Goal: Task Accomplishment & Management: Manage account settings

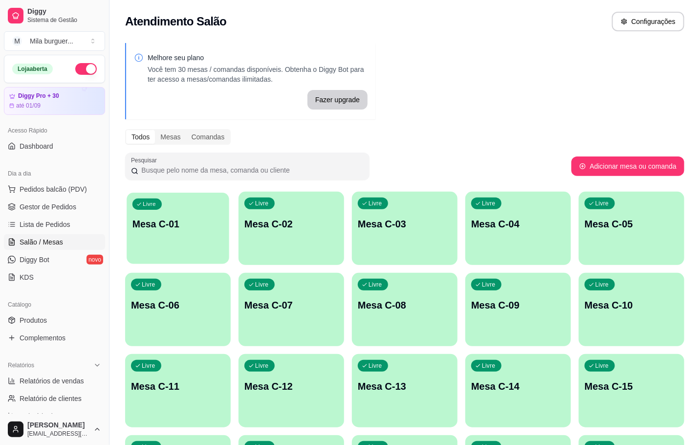
click at [176, 211] on div "Livre Mesa C-01" at bounding box center [178, 223] width 103 height 60
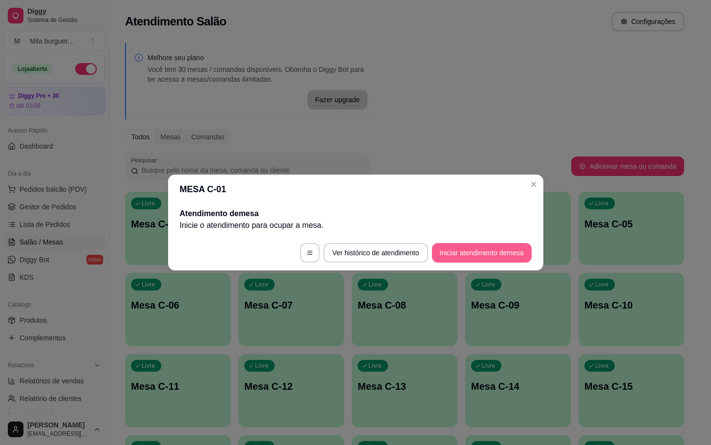
click at [477, 259] on button "Iniciar atendimento de mesa" at bounding box center [482, 253] width 100 height 20
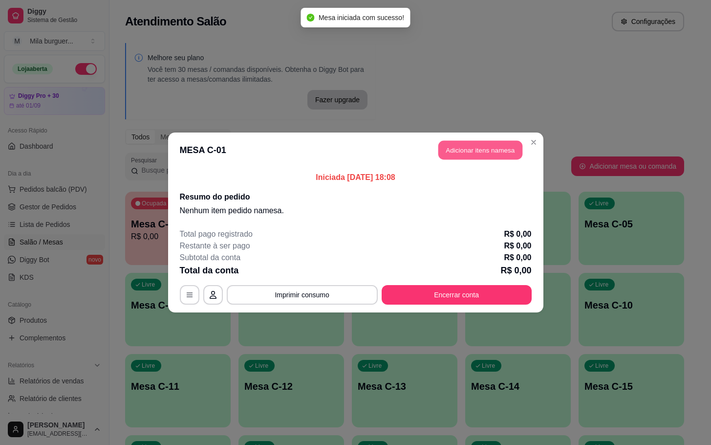
click at [475, 152] on button "Adicionar itens na mesa" at bounding box center [480, 150] width 84 height 19
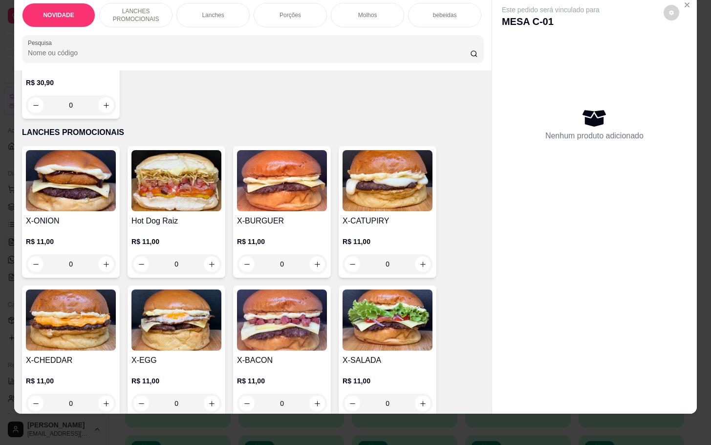
scroll to position [220, 0]
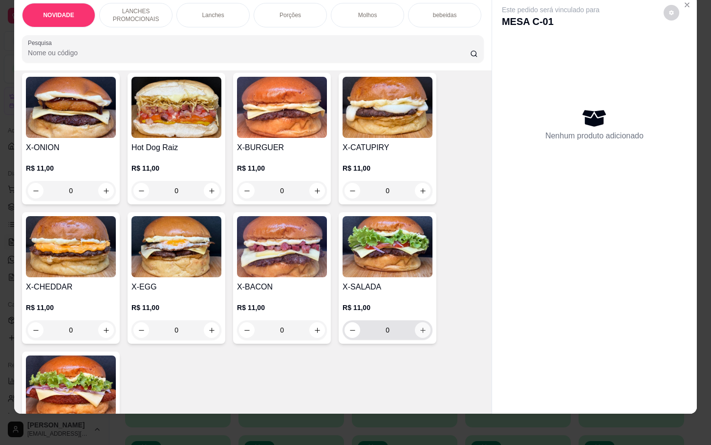
click at [419, 329] on icon "increase-product-quantity" at bounding box center [422, 329] width 7 height 7
type input "1"
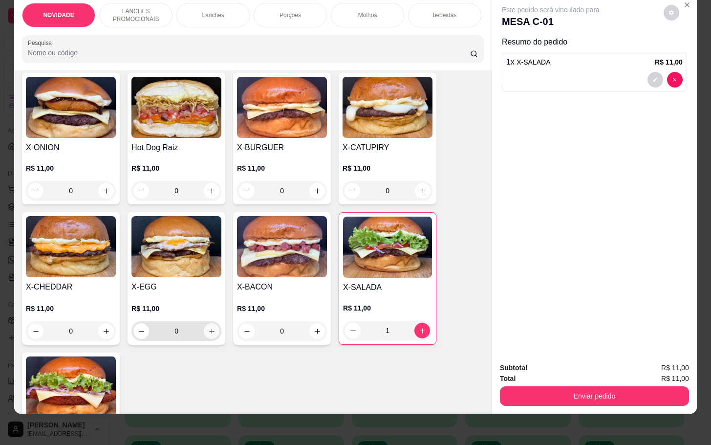
click at [208, 335] on icon "increase-product-quantity" at bounding box center [211, 330] width 7 height 7
type input "1"
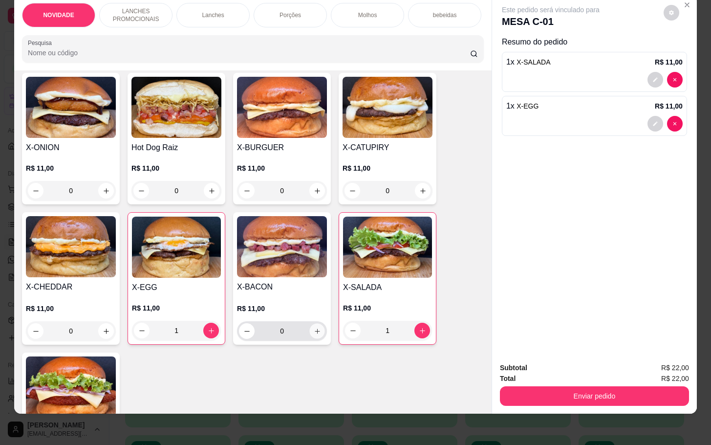
click at [314, 333] on icon "increase-product-quantity" at bounding box center [317, 330] width 7 height 7
type input "1"
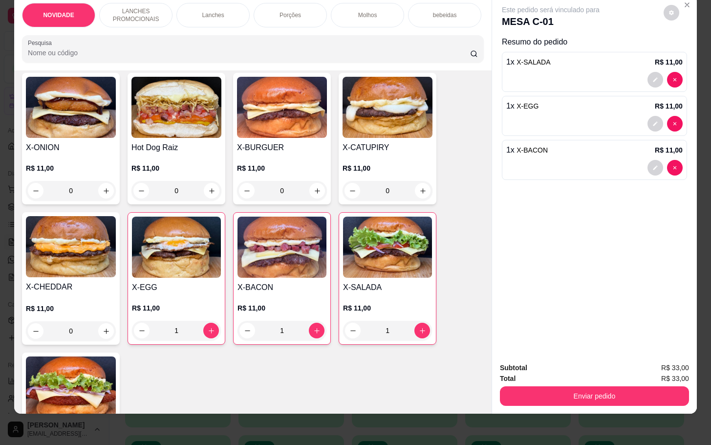
scroll to position [0, 0]
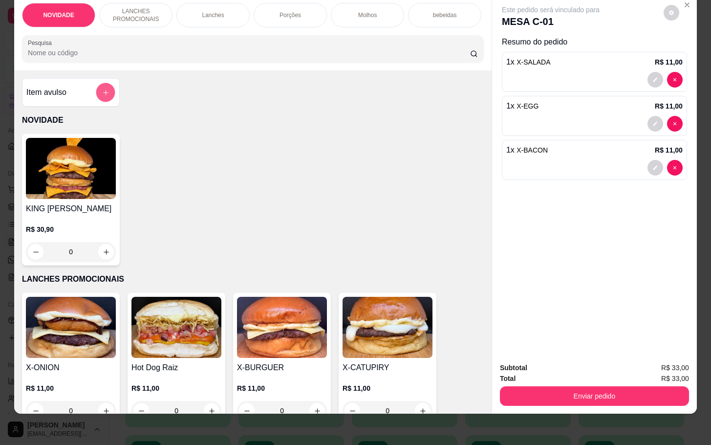
click at [102, 92] on icon "add-separate-item" at bounding box center [105, 92] width 7 height 7
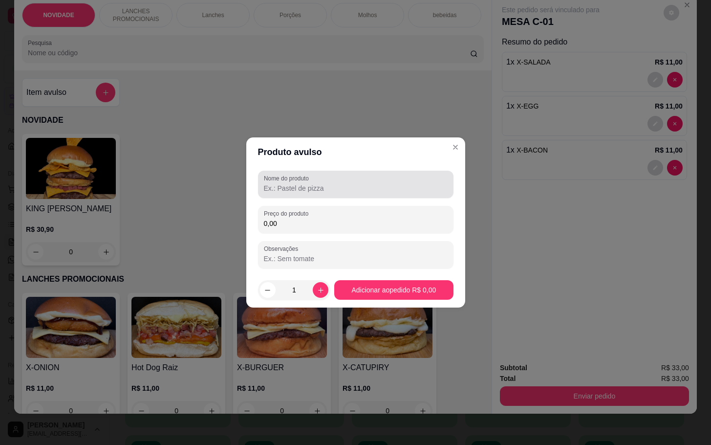
click at [285, 177] on label "Nome do produto" at bounding box center [288, 178] width 48 height 8
click at [285, 183] on input "Nome do produto" at bounding box center [356, 188] width 184 height 10
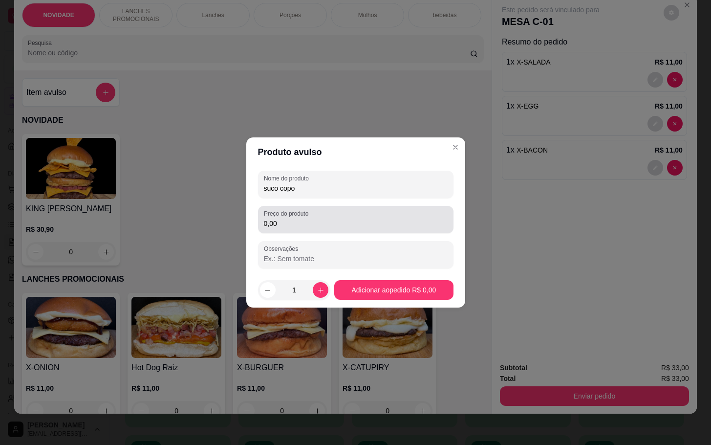
type input "suco copo"
click at [300, 226] on input "0,00" at bounding box center [356, 223] width 184 height 10
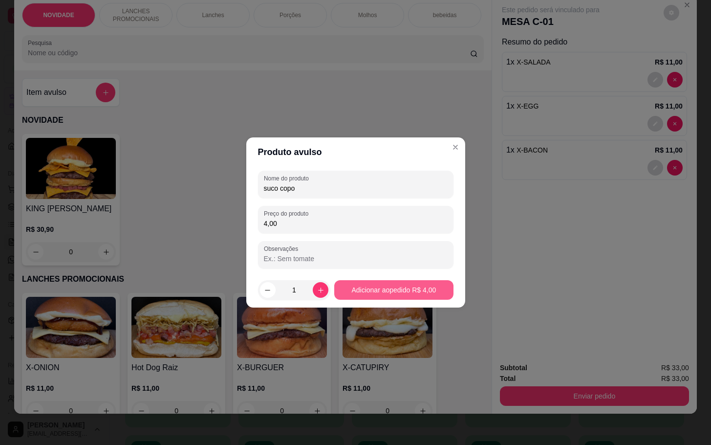
type input "4,00"
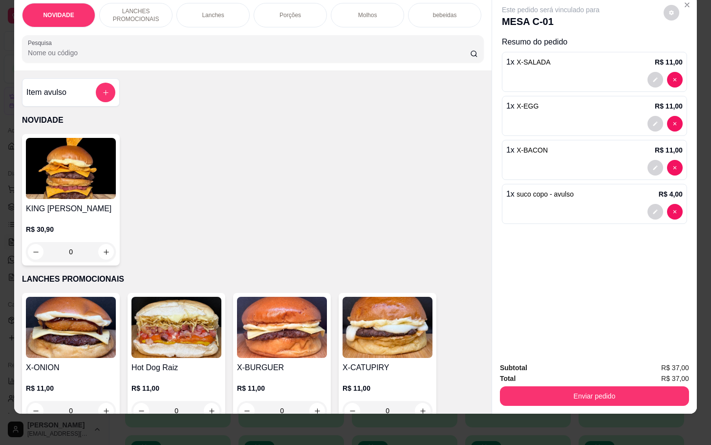
drag, startPoint x: 572, startPoint y: 396, endPoint x: 578, endPoint y: 396, distance: 5.9
click at [578, 396] on div "Subtotal R$ 37,00 Total R$ 37,00 Enviar pedido" at bounding box center [594, 383] width 205 height 59
click at [102, 93] on icon "add-separate-item" at bounding box center [105, 92] width 7 height 7
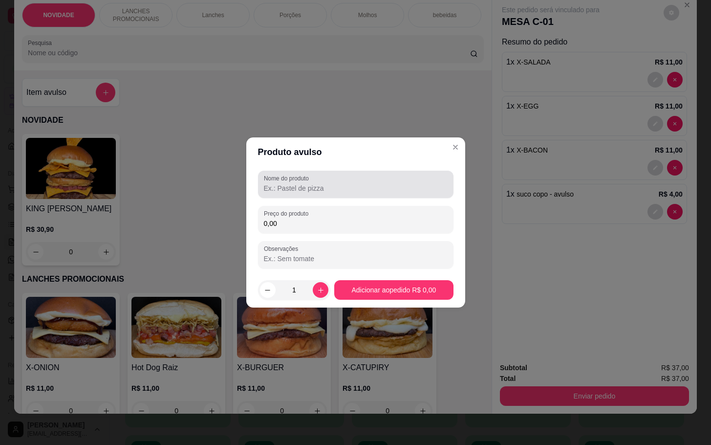
drag, startPoint x: 308, startPoint y: 171, endPoint x: 301, endPoint y: 170, distance: 7.3
click at [304, 171] on div "Nome do produto" at bounding box center [355, 184] width 195 height 27
click at [333, 194] on div "Nome do produto" at bounding box center [355, 184] width 195 height 27
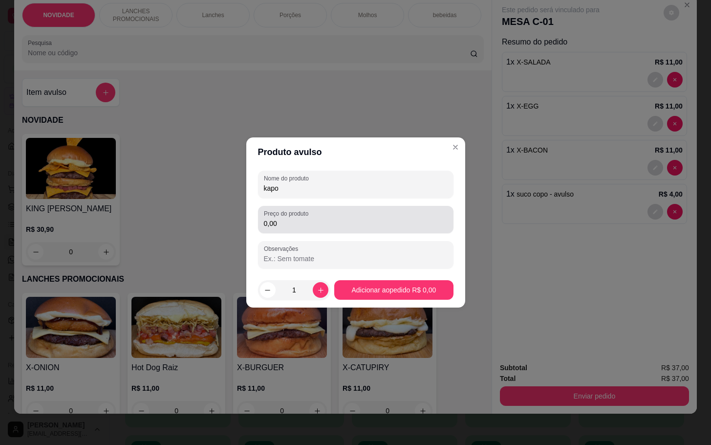
type input "kapo"
click at [364, 220] on input "0,00" at bounding box center [356, 223] width 184 height 10
click at [379, 229] on div "Preço do produto 0,00" at bounding box center [355, 219] width 195 height 27
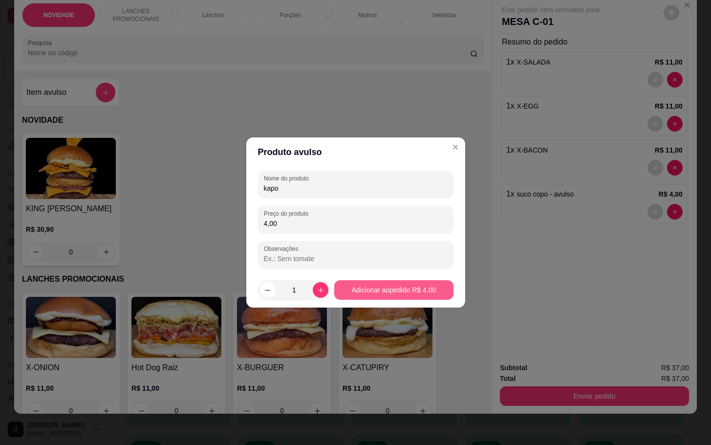
type input "4,00"
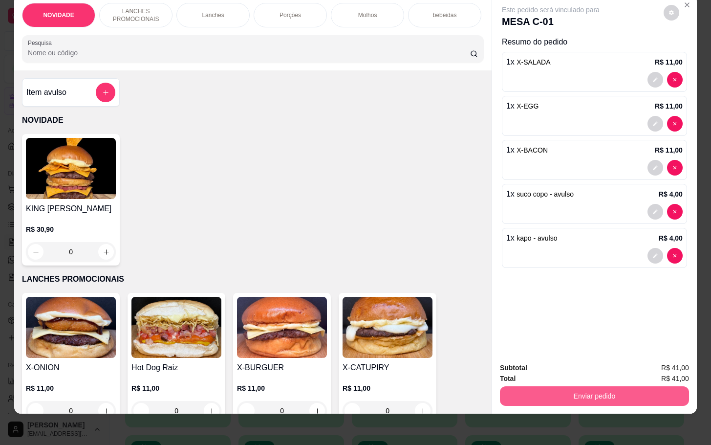
click at [572, 386] on button "Enviar pedido" at bounding box center [594, 396] width 189 height 20
click at [516, 354] on button "Não registrar e enviar pedido" at bounding box center [560, 361] width 99 height 18
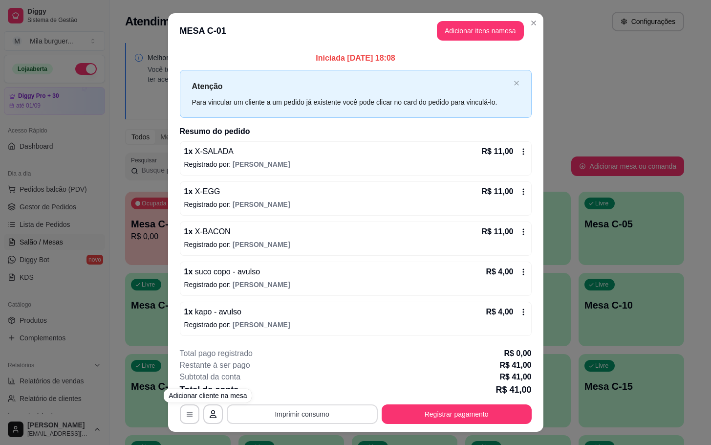
click at [234, 420] on button "Imprimir consumo" at bounding box center [302, 414] width 151 height 20
click at [270, 394] on button "IMPRESSORA" at bounding box center [299, 392] width 68 height 15
click at [246, 413] on button "Imprimir consumo" at bounding box center [302, 413] width 147 height 19
click at [282, 390] on button "IMPRESSORA" at bounding box center [299, 392] width 68 height 15
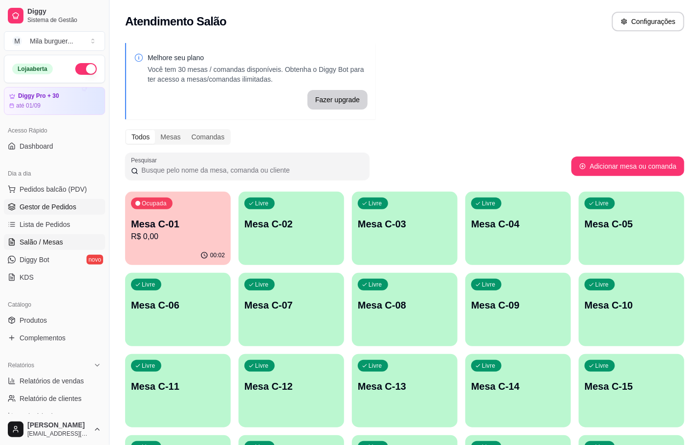
click at [69, 204] on span "Gestor de Pedidos" at bounding box center [48, 207] width 57 height 10
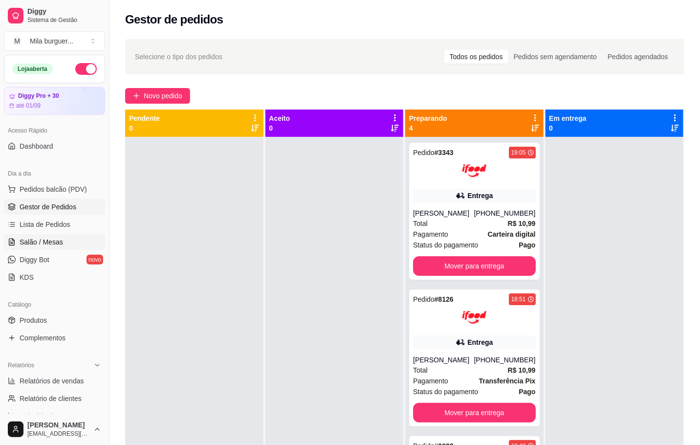
click at [35, 248] on link "Salão / Mesas" at bounding box center [54, 242] width 101 height 16
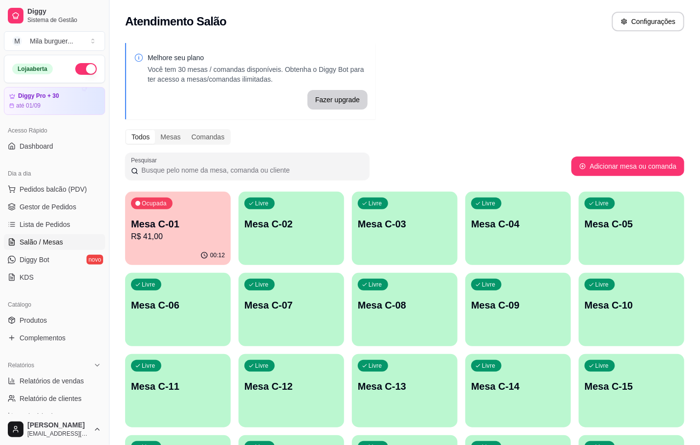
click at [195, 243] on div "Ocupada Mesa C-01 R$ 41,00" at bounding box center [178, 219] width 106 height 54
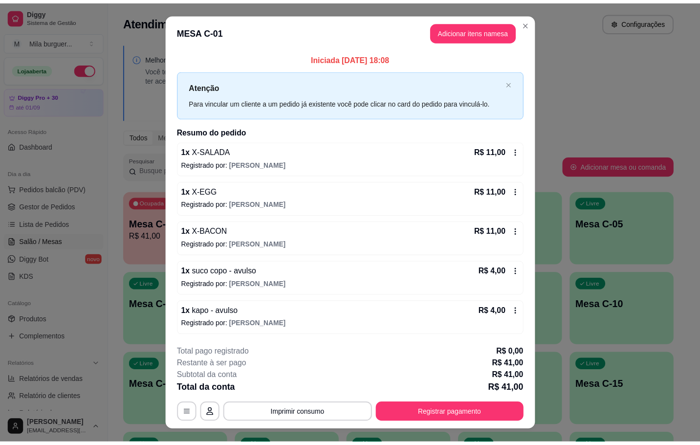
scroll to position [19, 0]
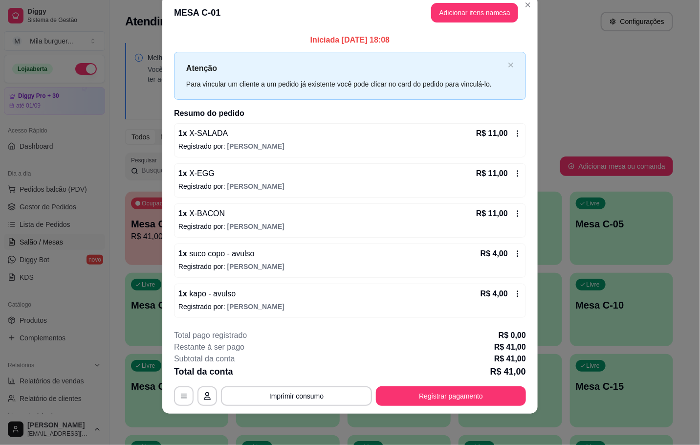
click at [618, 121] on div "Melhore seu plano Você tem 30 mesas / comandas disponíveis. Obtenha o Diggy Bot…" at bounding box center [398, 440] width 579 height 807
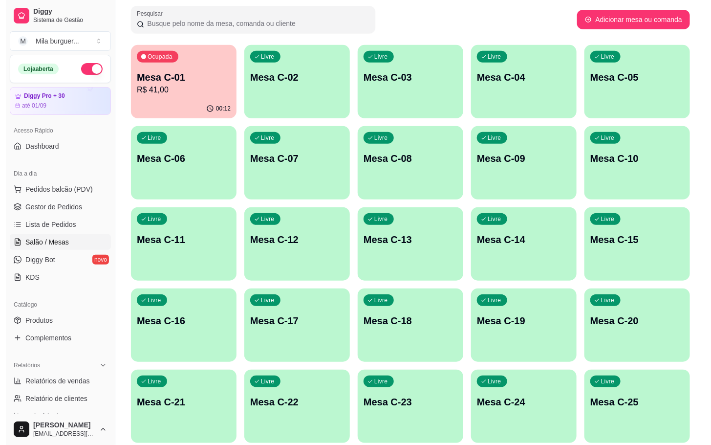
scroll to position [220, 0]
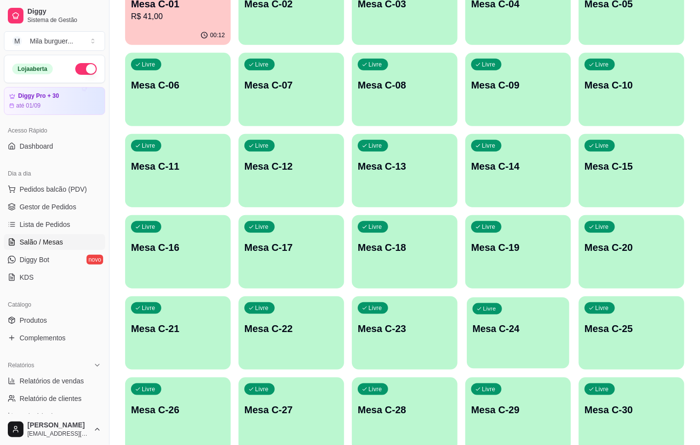
click at [537, 332] on p "Mesa C-24" at bounding box center [518, 328] width 91 height 13
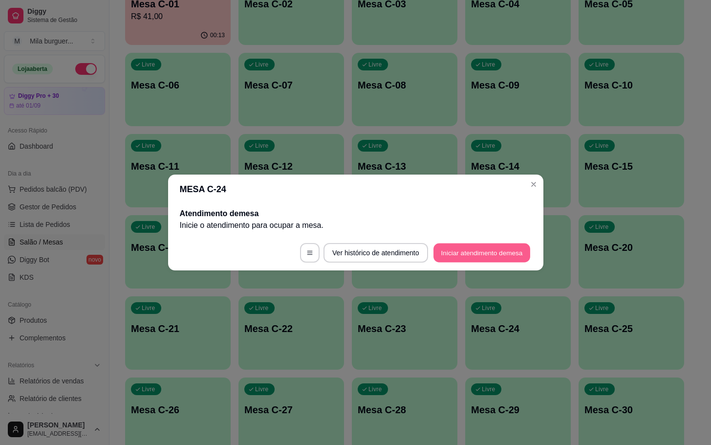
click at [456, 257] on button "Iniciar atendimento de mesa" at bounding box center [481, 252] width 97 height 19
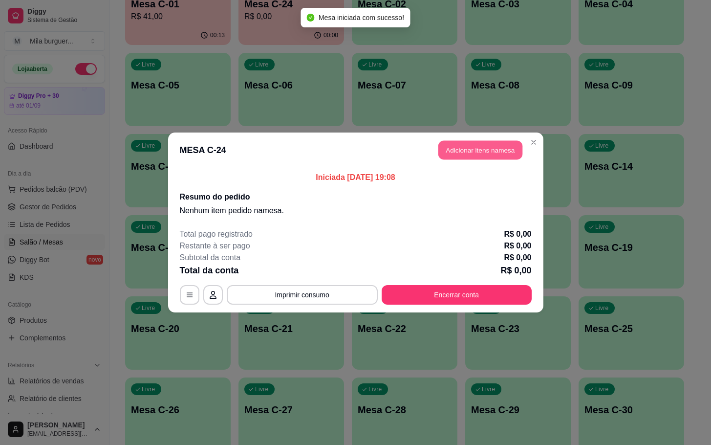
click at [446, 143] on button "Adicionar itens na mesa" at bounding box center [480, 150] width 84 height 19
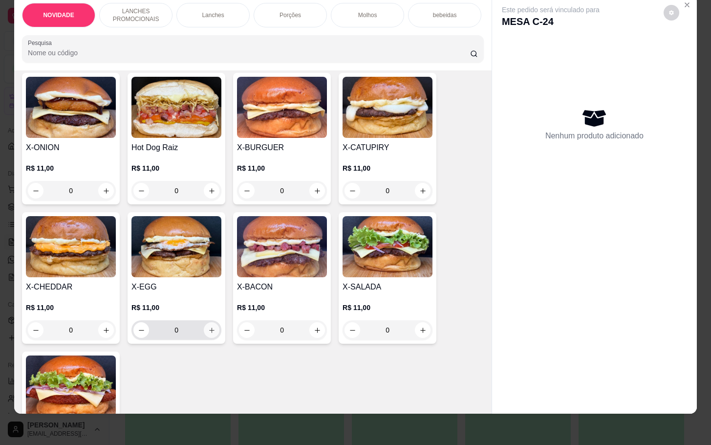
click at [207, 336] on button "increase-product-quantity" at bounding box center [212, 330] width 16 height 16
type input "1"
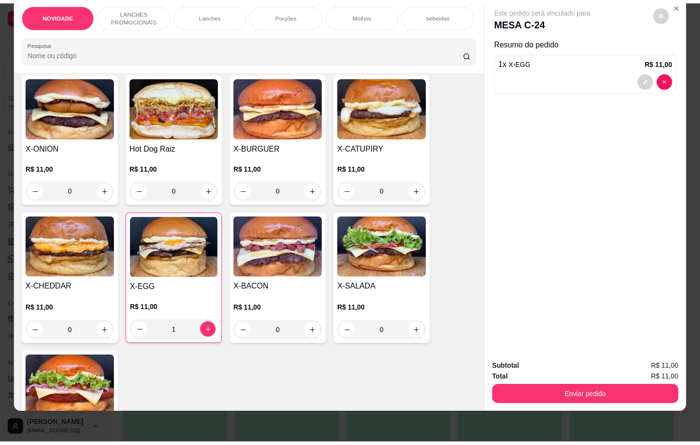
scroll to position [0, 0]
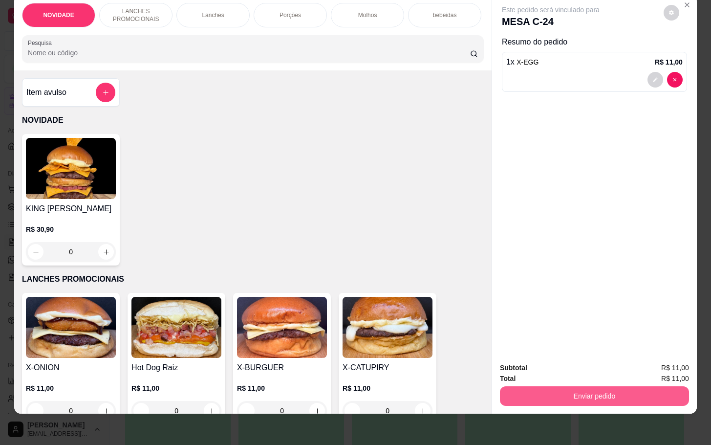
click at [548, 388] on button "Enviar pedido" at bounding box center [594, 396] width 189 height 20
click at [545, 363] on button "Não registrar e enviar pedido" at bounding box center [561, 361] width 102 height 19
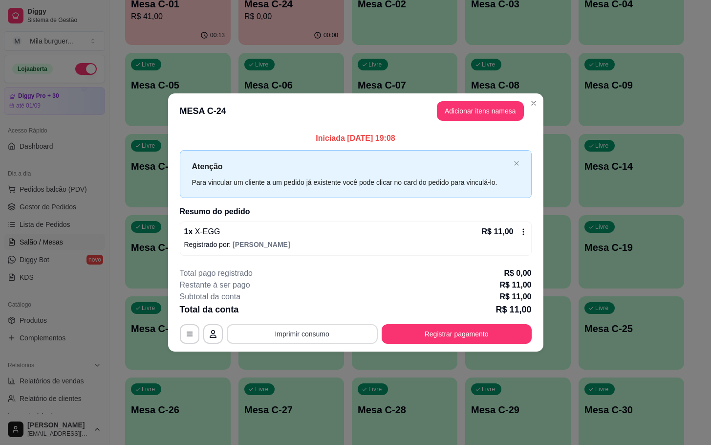
click at [327, 327] on button "Imprimir consumo" at bounding box center [302, 334] width 151 height 20
click at [309, 302] on div "Escolha a impressora IMPRESSORA" at bounding box center [305, 304] width 81 height 33
click at [309, 306] on button "IMPRESSORA" at bounding box center [305, 312] width 71 height 16
click at [301, 336] on button "Imprimir consumo" at bounding box center [302, 334] width 151 height 20
click at [300, 311] on button "IMPRESSORA" at bounding box center [305, 311] width 68 height 15
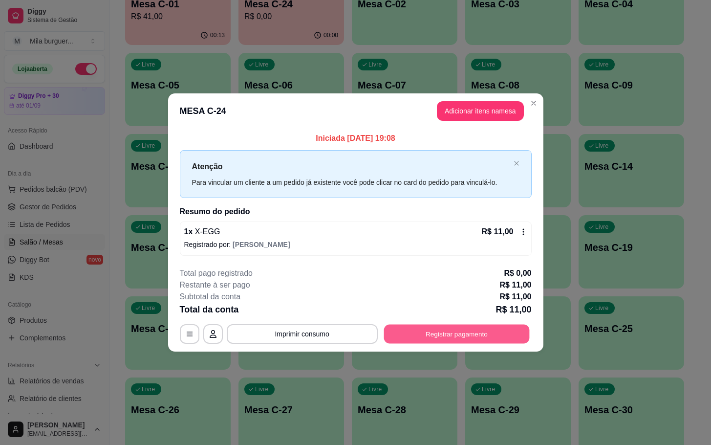
click at [432, 333] on button "Registrar pagamento" at bounding box center [457, 333] width 146 height 19
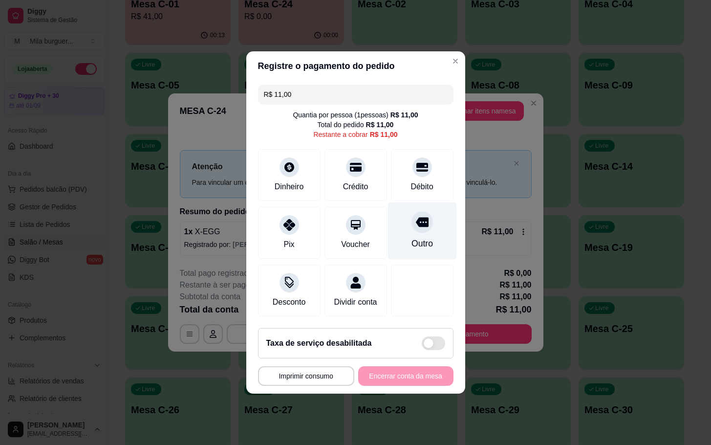
click at [397, 220] on div "Outro" at bounding box center [421, 230] width 69 height 57
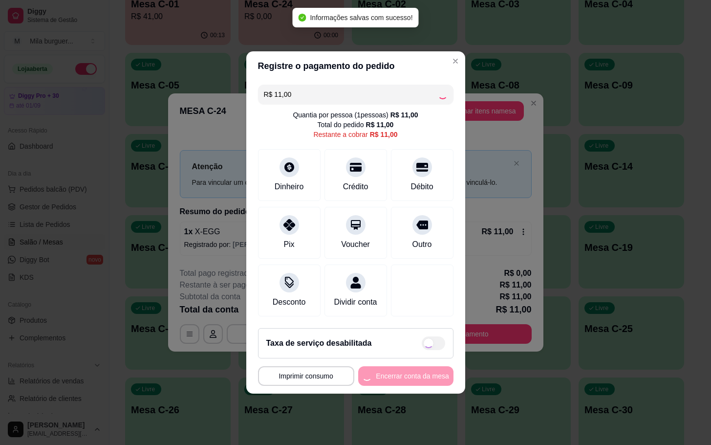
type input "R$ 0,00"
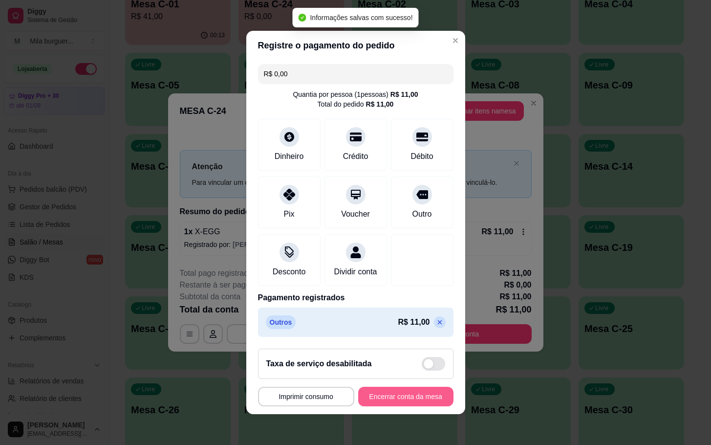
click at [395, 404] on button "Encerrar conta da mesa" at bounding box center [405, 397] width 95 height 20
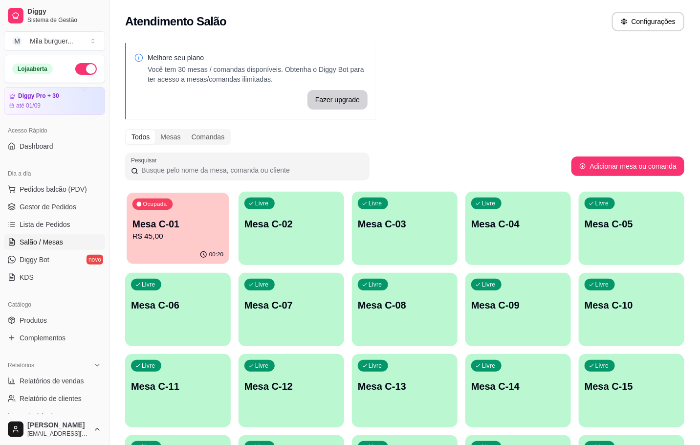
click at [166, 236] on p "R$ 45,00" at bounding box center [177, 236] width 91 height 11
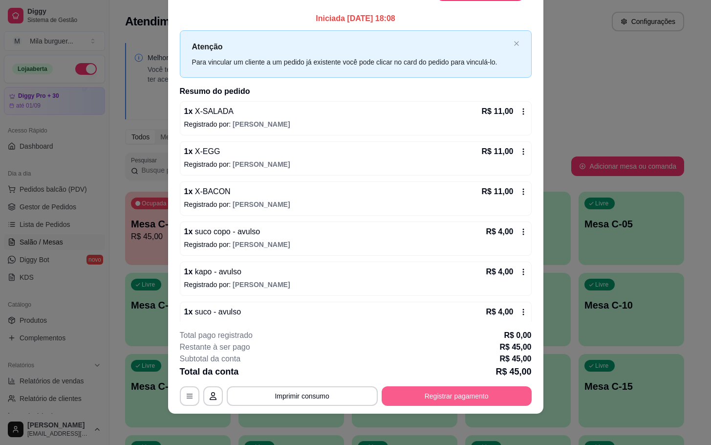
click at [473, 394] on button "Registrar pagamento" at bounding box center [457, 396] width 150 height 20
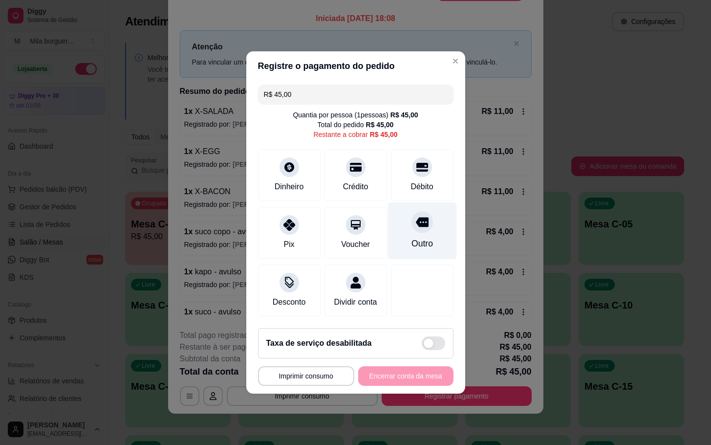
drag, startPoint x: 414, startPoint y: 218, endPoint x: 420, endPoint y: 220, distance: 6.0
click at [420, 220] on div at bounding box center [421, 221] width 21 height 21
type input "R$ 0,00"
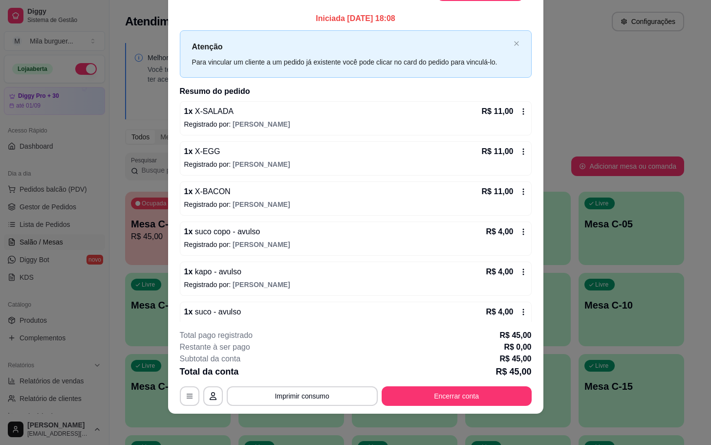
click at [292, 381] on div "**********" at bounding box center [356, 367] width 352 height 76
click at [292, 398] on button "Imprimir consumo" at bounding box center [302, 396] width 147 height 19
click at [285, 365] on button "IMPRESSORA" at bounding box center [299, 373] width 71 height 16
click at [285, 376] on button "IMPRESSORA" at bounding box center [299, 373] width 71 height 16
click at [470, 399] on button "Encerrar conta" at bounding box center [457, 396] width 150 height 20
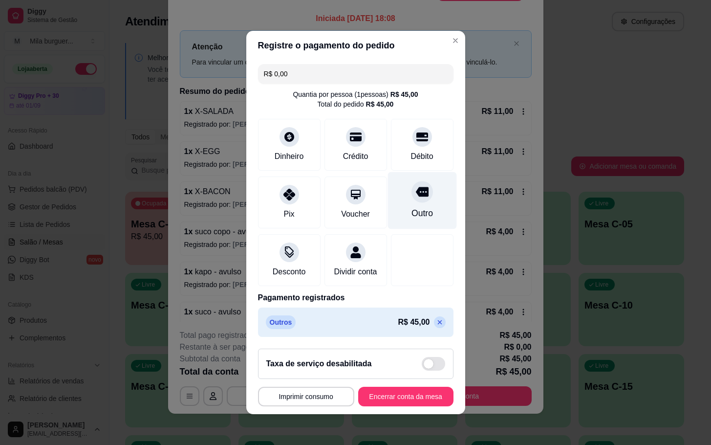
click at [401, 197] on div "Outro" at bounding box center [421, 200] width 69 height 57
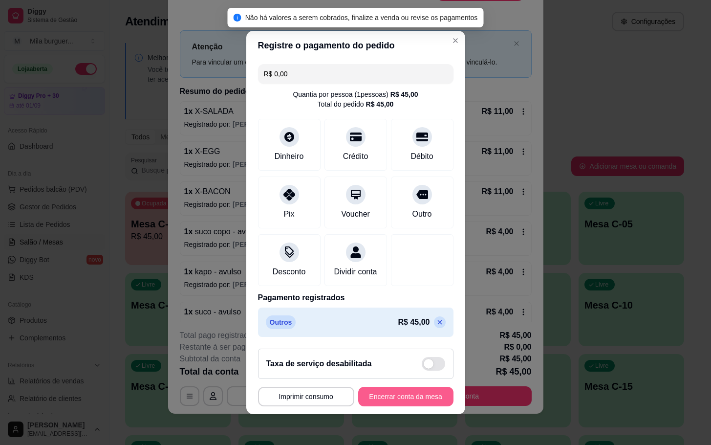
click at [379, 406] on button "Encerrar conta da mesa" at bounding box center [405, 397] width 95 height 20
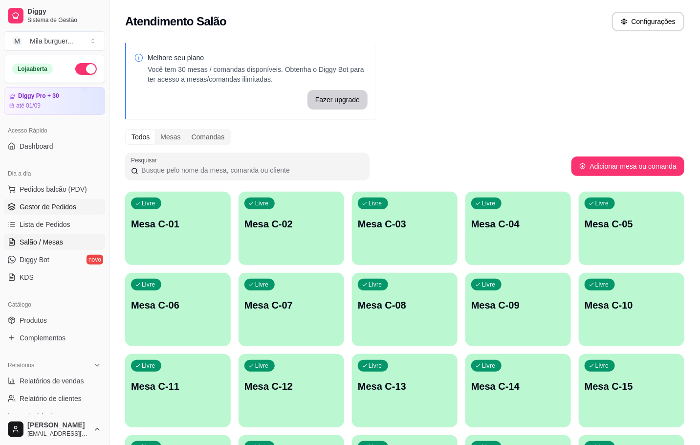
click at [40, 212] on link "Gestor de Pedidos" at bounding box center [54, 207] width 101 height 16
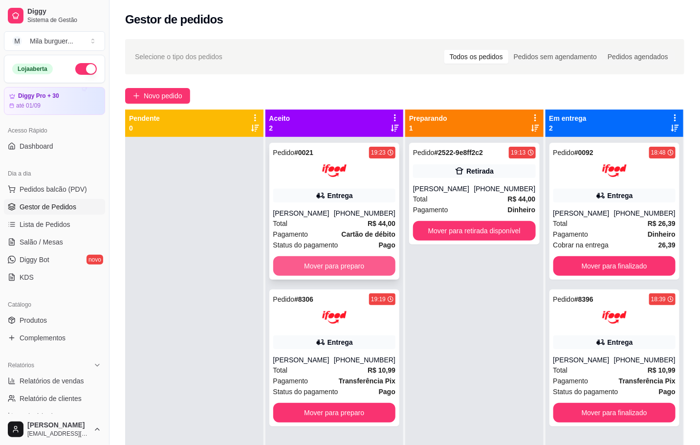
click at [324, 270] on button "Mover para preparo" at bounding box center [334, 266] width 123 height 20
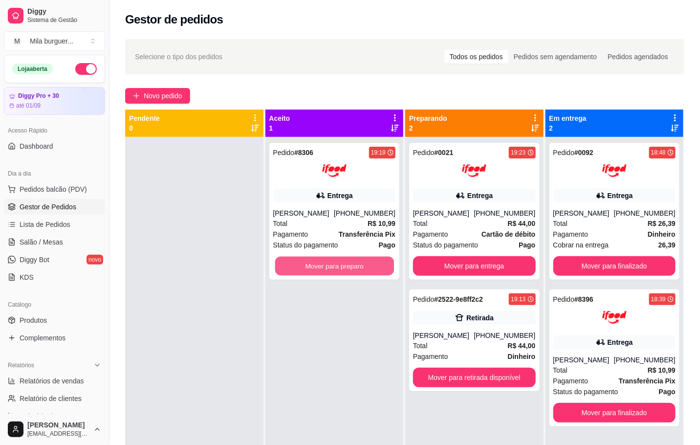
click at [333, 269] on button "Mover para preparo" at bounding box center [334, 266] width 119 height 19
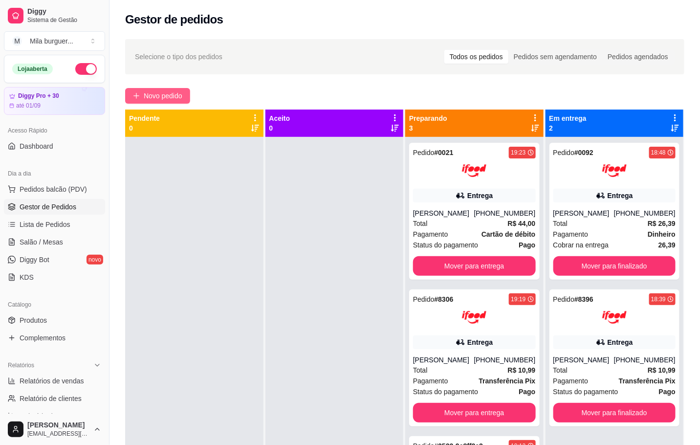
click at [171, 92] on span "Novo pedido" at bounding box center [163, 95] width 39 height 11
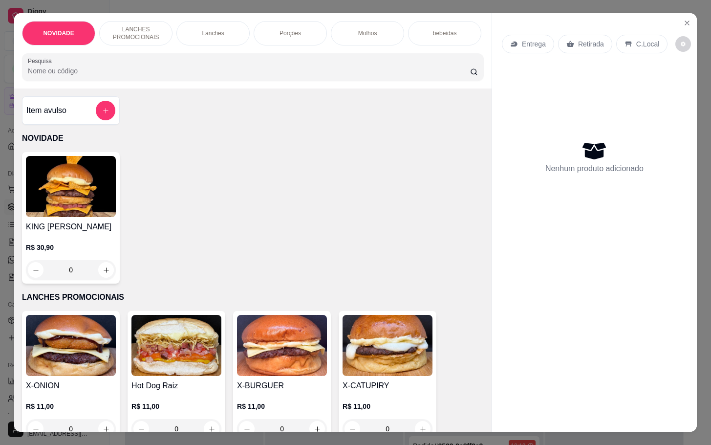
click at [157, 376] on img at bounding box center [176, 345] width 90 height 61
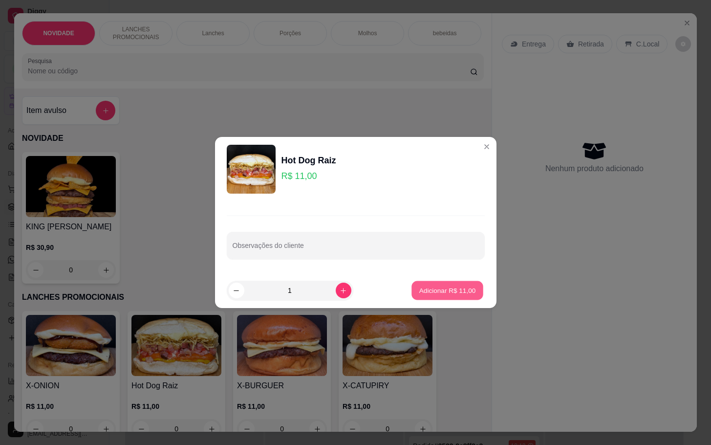
click at [421, 286] on p "Adicionar R$ 11,00" at bounding box center [447, 289] width 57 height 9
type input "1"
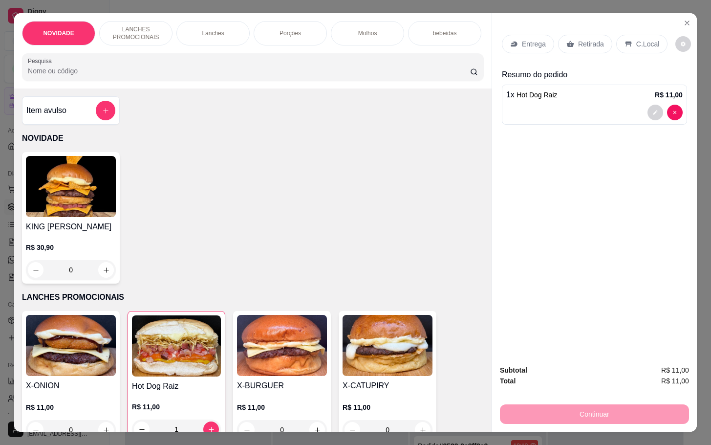
scroll to position [220, 0]
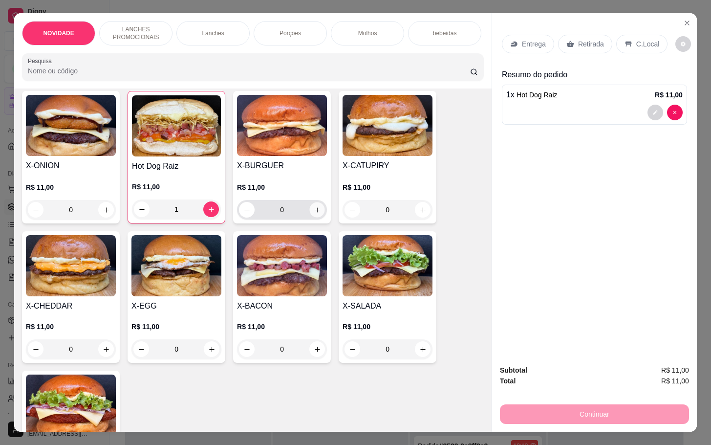
click at [310, 217] on button "increase-product-quantity" at bounding box center [317, 209] width 15 height 15
type input "1"
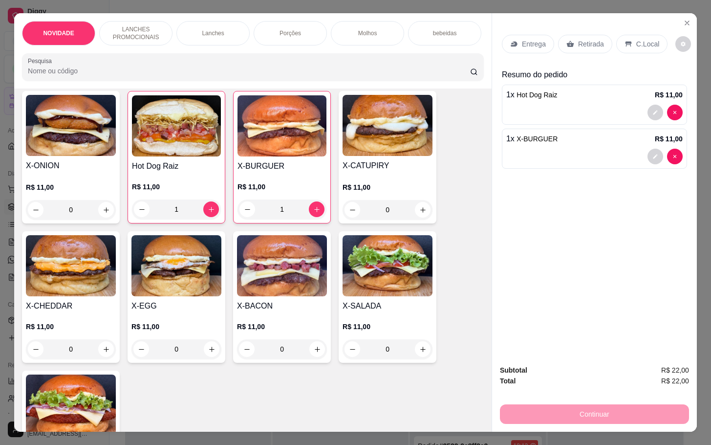
click at [396, 296] on img at bounding box center [388, 265] width 90 height 61
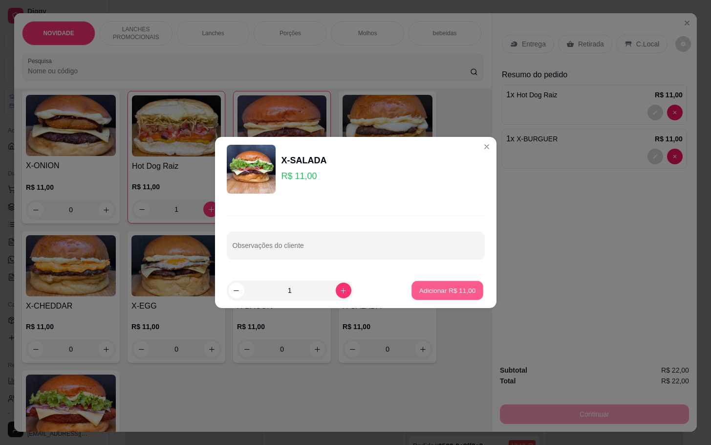
click at [453, 296] on button "Adicionar R$ 11,00" at bounding box center [448, 290] width 72 height 19
type input "1"
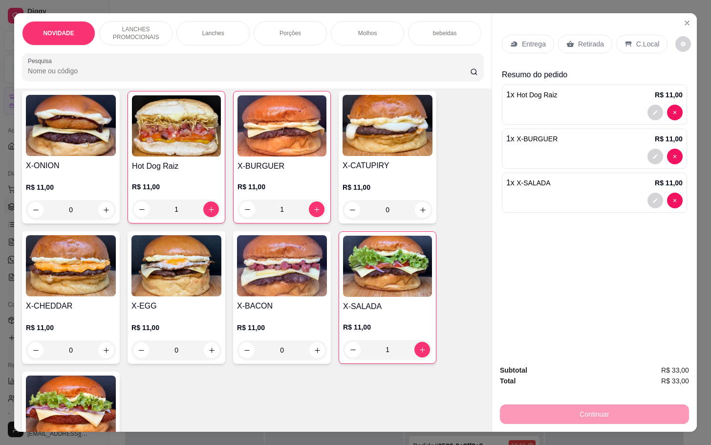
click at [560, 43] on div "Retirada" at bounding box center [585, 44] width 54 height 19
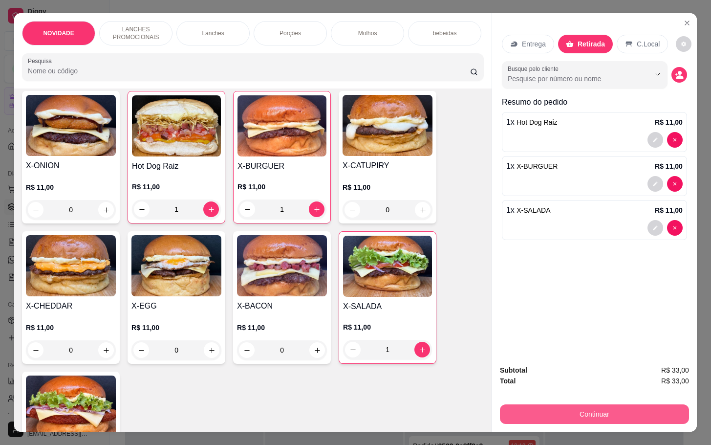
click at [583, 404] on button "Continuar" at bounding box center [594, 414] width 189 height 20
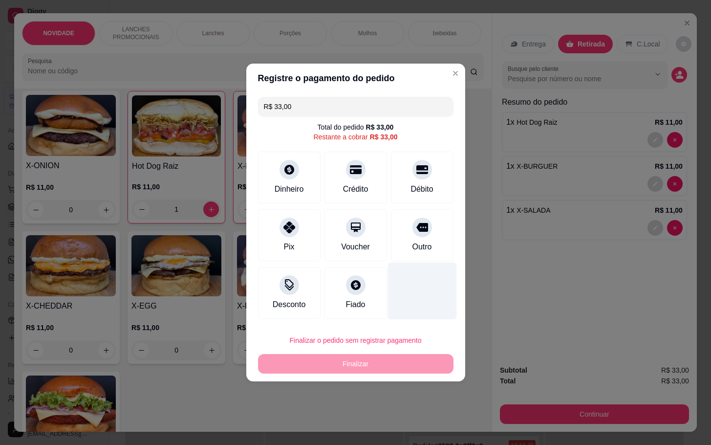
drag, startPoint x: 394, startPoint y: 245, endPoint x: 409, endPoint y: 251, distance: 15.8
click at [398, 245] on div "Outro" at bounding box center [422, 235] width 63 height 52
type input "R$ 0,00"
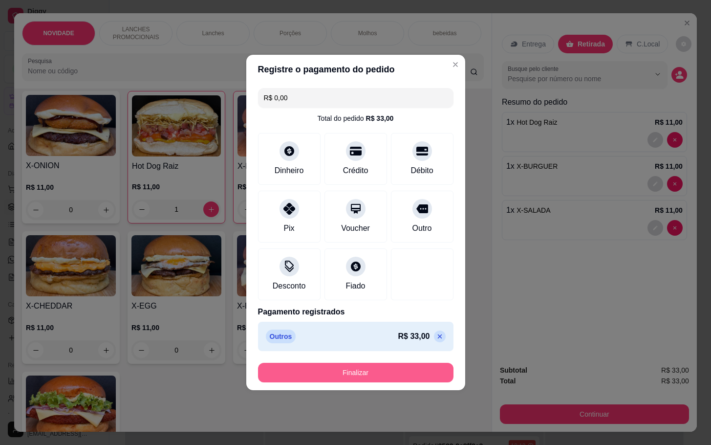
click at [390, 365] on button "Finalizar" at bounding box center [355, 373] width 195 height 20
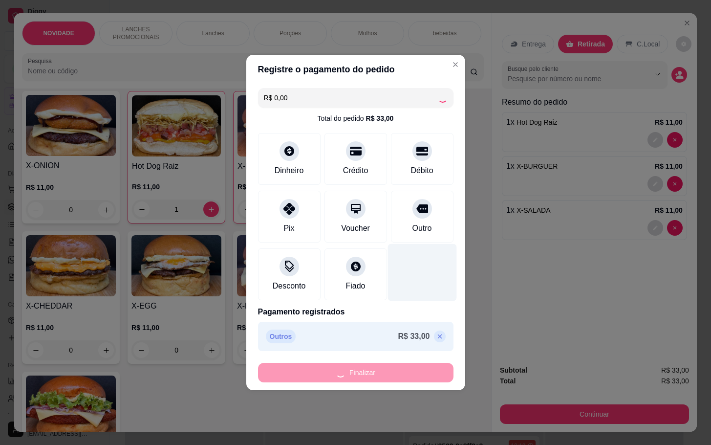
type input "0"
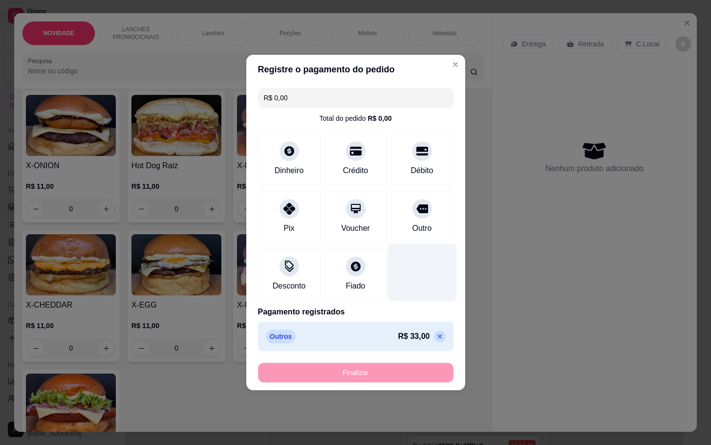
type input "-R$ 33,00"
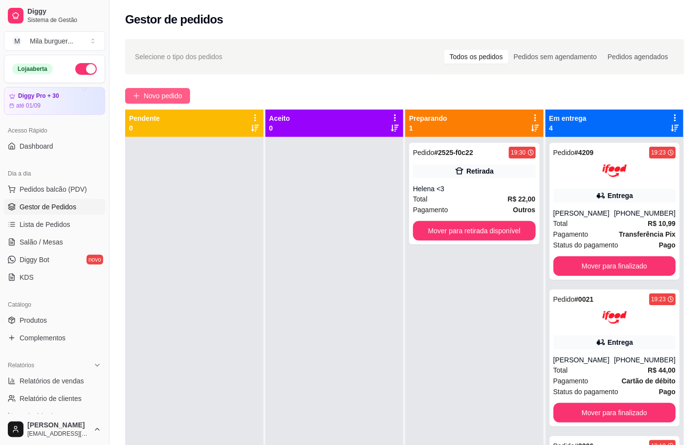
click at [161, 94] on span "Novo pedido" at bounding box center [163, 95] width 39 height 11
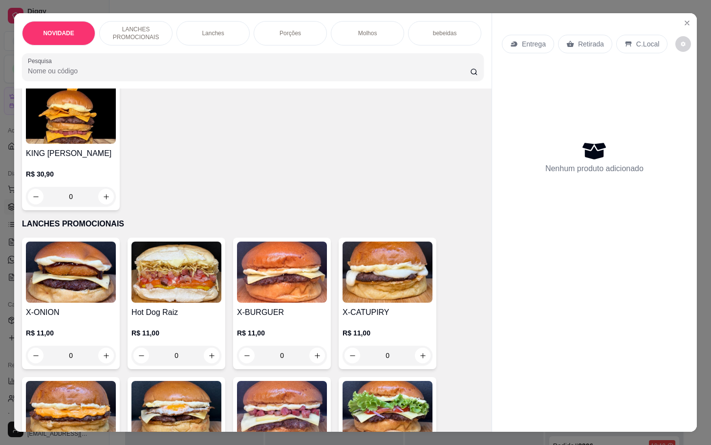
scroll to position [220, 0]
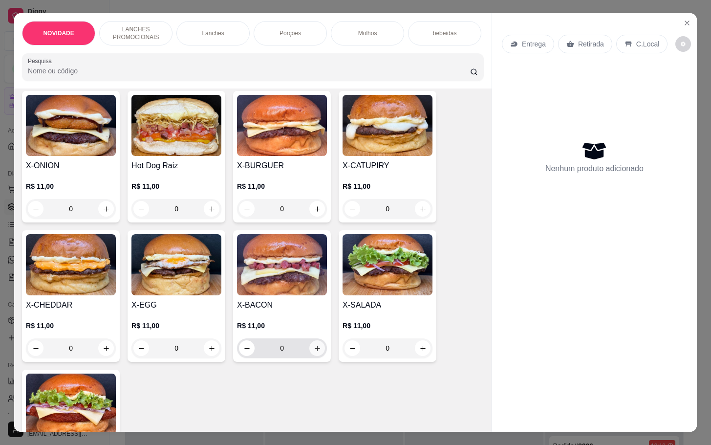
click at [312, 349] on button "increase-product-quantity" at bounding box center [317, 348] width 16 height 16
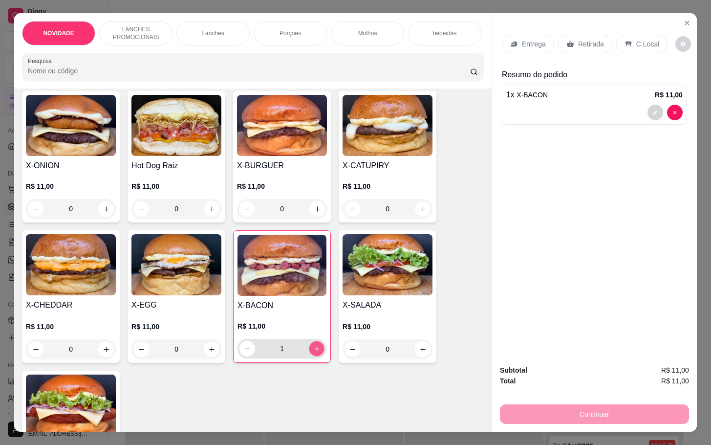
click at [312, 349] on button "increase-product-quantity" at bounding box center [316, 348] width 15 height 15
click at [311, 349] on button "increase-product-quantity" at bounding box center [316, 348] width 15 height 15
click at [312, 349] on button "increase-product-quantity" at bounding box center [316, 348] width 15 height 15
click at [311, 349] on button "increase-product-quantity" at bounding box center [316, 348] width 15 height 15
click at [311, 353] on button "increase-product-quantity" at bounding box center [317, 349] width 16 height 16
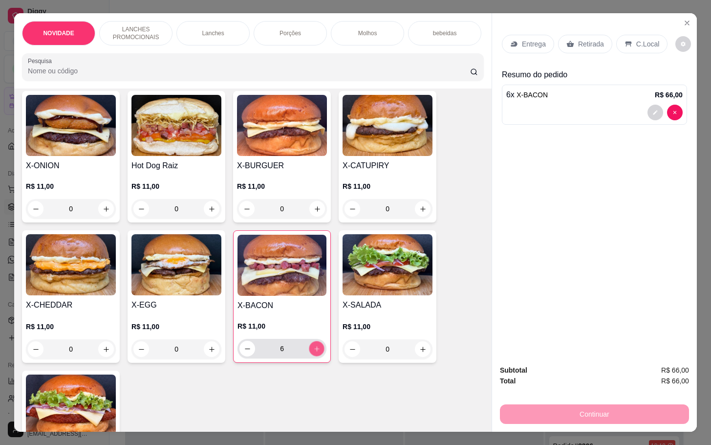
click at [313, 352] on icon "increase-product-quantity" at bounding box center [316, 348] width 7 height 7
click at [246, 355] on button "decrease-product-quantity" at bounding box center [247, 349] width 16 height 16
type input "6"
click at [585, 35] on div "Retirada" at bounding box center [585, 44] width 54 height 19
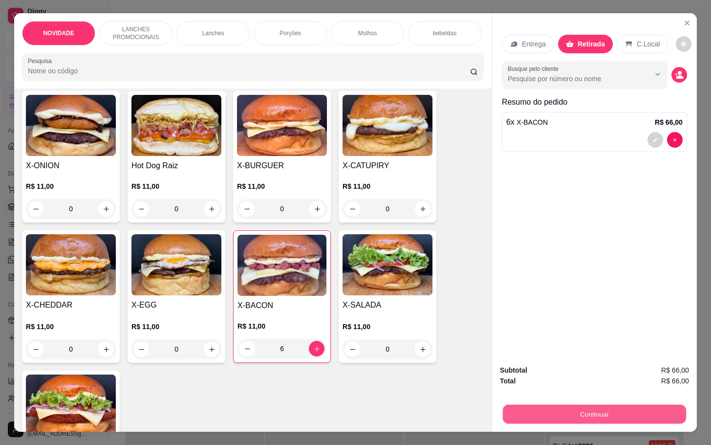
click at [582, 405] on button "Continuar" at bounding box center [594, 413] width 183 height 19
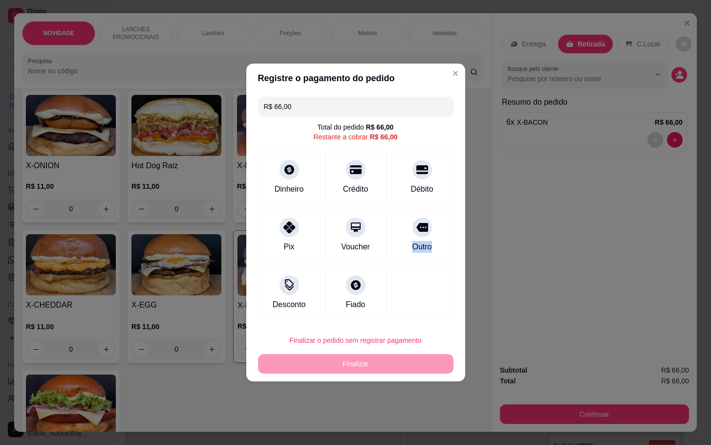
click at [445, 238] on div "R$ 66,00 Total do pedido R$ 66,00 Restante a cobrar R$ 66,00 Dinheiro Crédito D…" at bounding box center [355, 208] width 219 height 230
click at [421, 239] on div "Outro" at bounding box center [421, 245] width 21 height 13
type input "R$ 0,00"
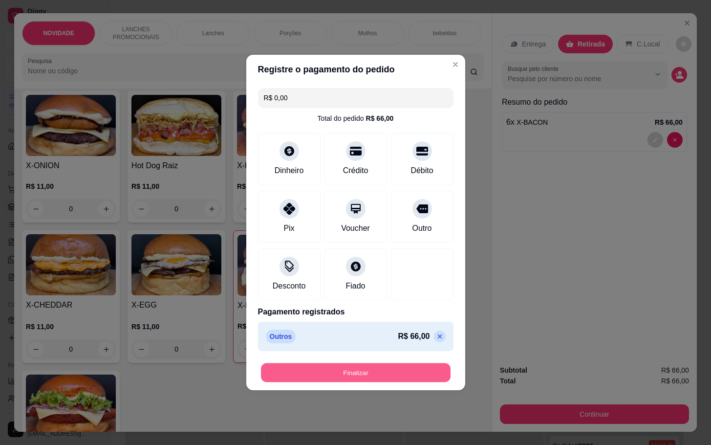
click at [352, 370] on button "Finalizar" at bounding box center [356, 372] width 190 height 19
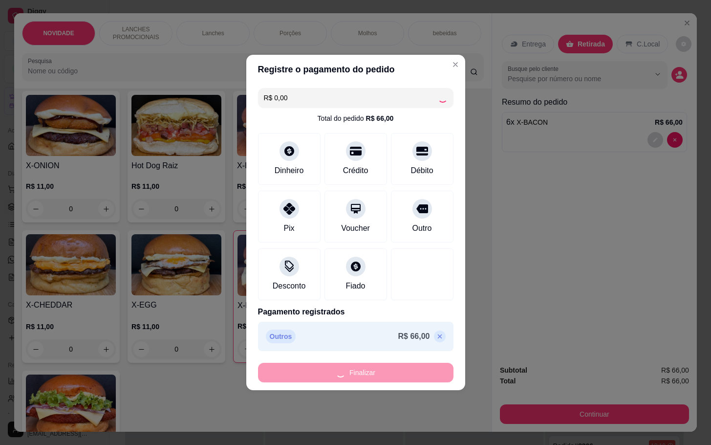
type input "0"
type input "-R$ 66,00"
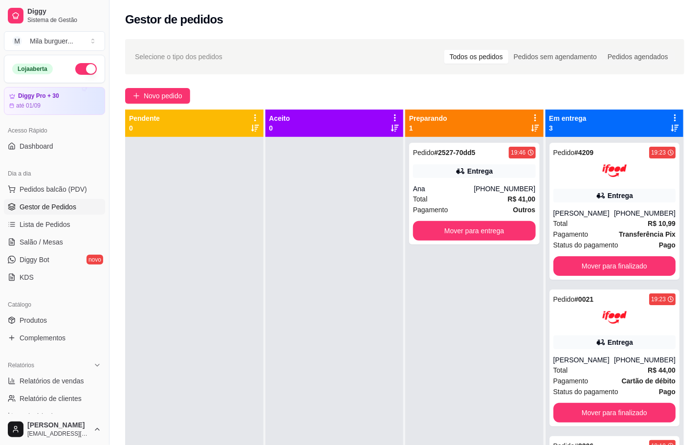
click at [21, 234] on ul "Pedidos balcão (PDV) Gestor de Pedidos Lista de Pedidos Salão / Mesas Diggy Bot…" at bounding box center [54, 233] width 101 height 104
click at [21, 242] on span "Salão / Mesas" at bounding box center [41, 242] width 43 height 10
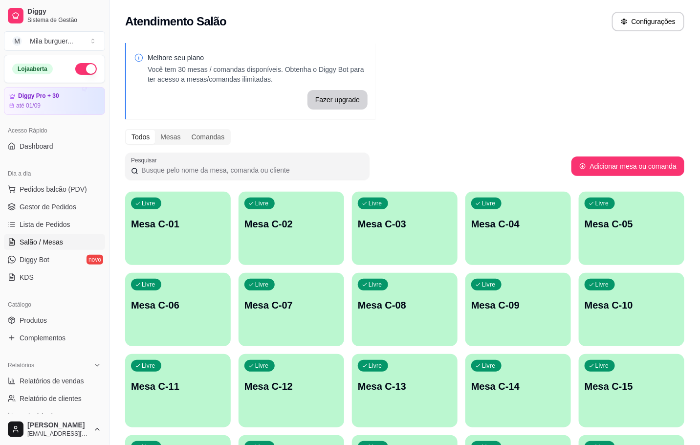
click at [157, 224] on p "Mesa C-01" at bounding box center [178, 224] width 94 height 14
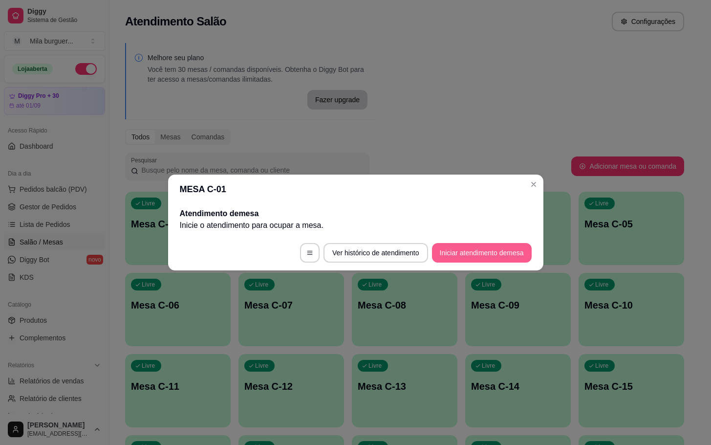
click at [443, 244] on button "Iniciar atendimento de mesa" at bounding box center [482, 253] width 100 height 20
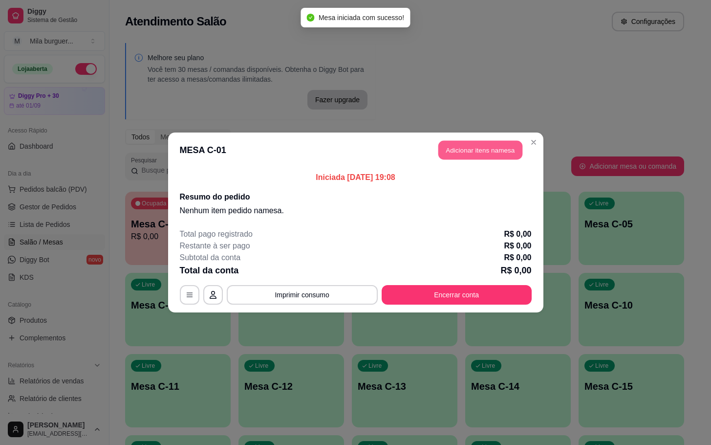
click at [474, 152] on button "Adicionar itens na mesa" at bounding box center [480, 150] width 84 height 19
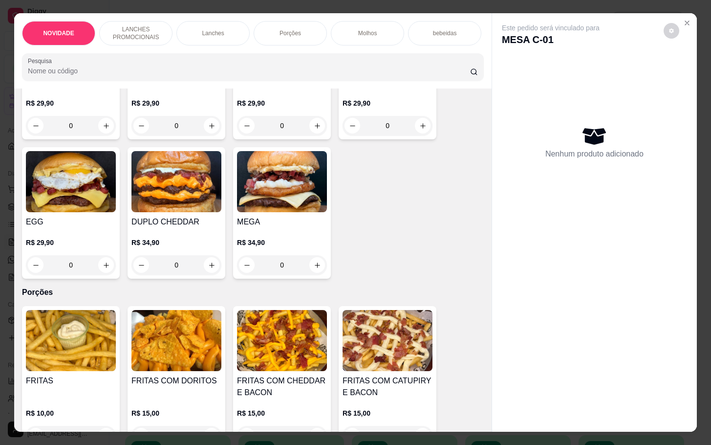
scroll to position [1026, 0]
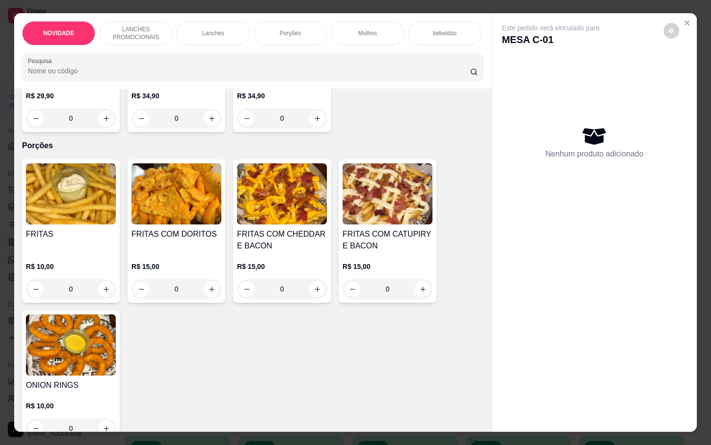
click at [421, 295] on div "0" at bounding box center [388, 289] width 90 height 20
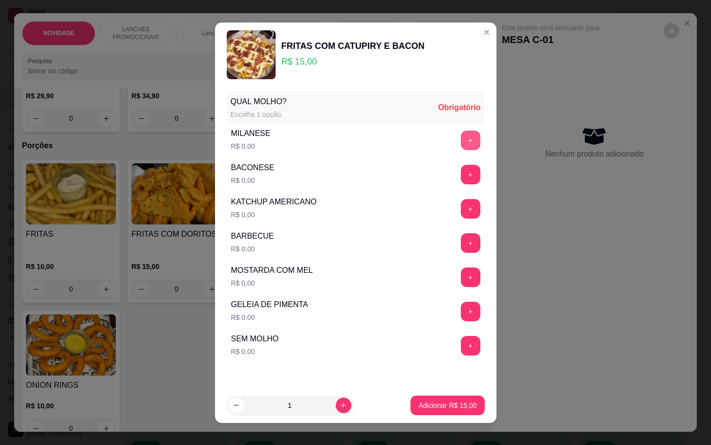
click at [461, 147] on button "+" at bounding box center [471, 140] width 20 height 20
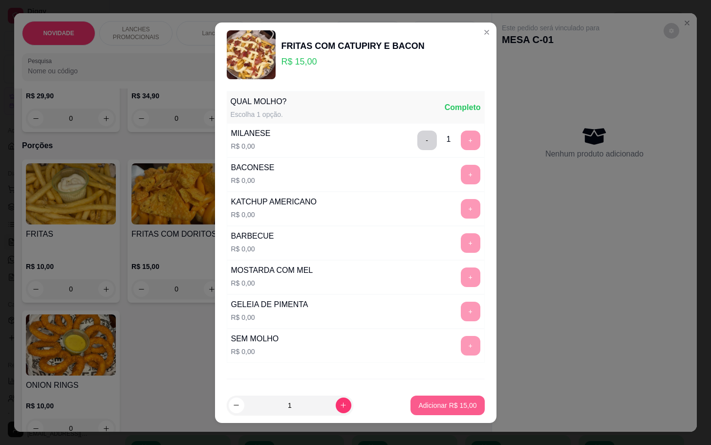
click at [445, 409] on p "Adicionar R$ 15,00" at bounding box center [447, 405] width 58 height 10
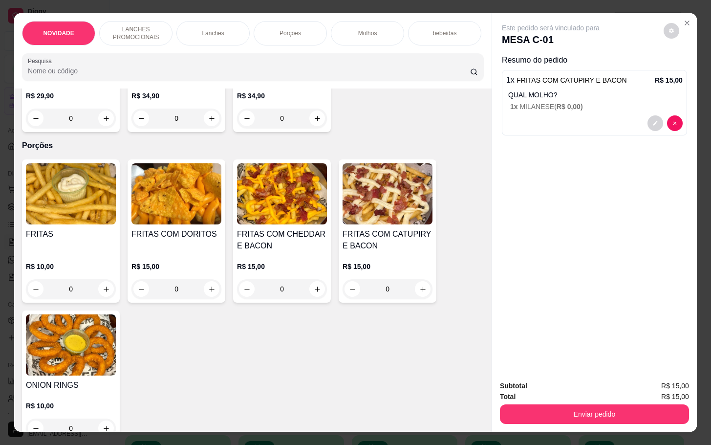
scroll to position [1099, 0]
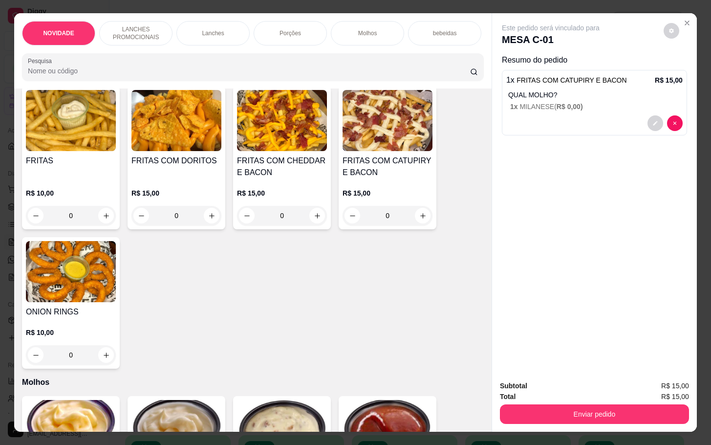
click at [106, 361] on div "0" at bounding box center [71, 355] width 90 height 20
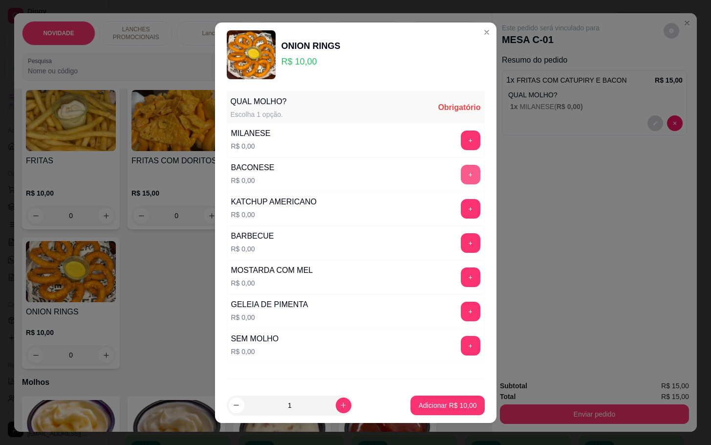
click at [461, 174] on button "+" at bounding box center [471, 175] width 20 height 20
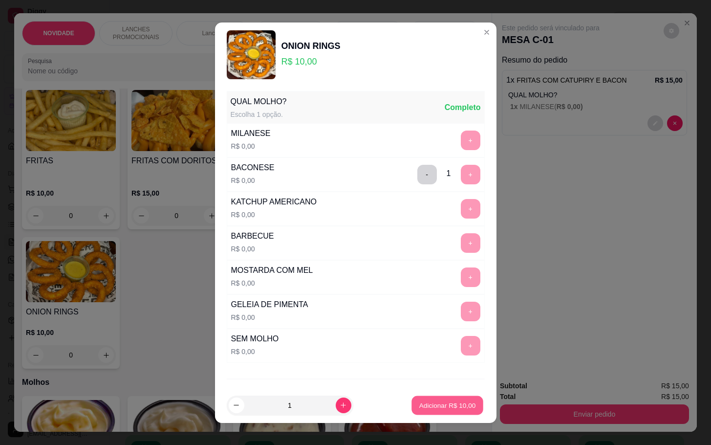
click at [412, 405] on button "Adicionar R$ 10,00" at bounding box center [448, 404] width 72 height 19
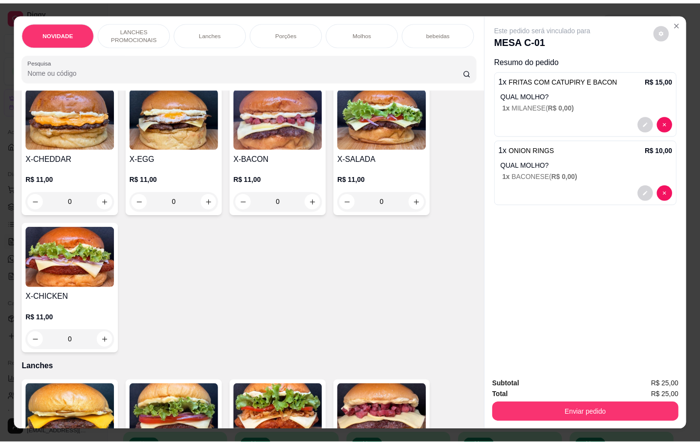
scroll to position [0, 0]
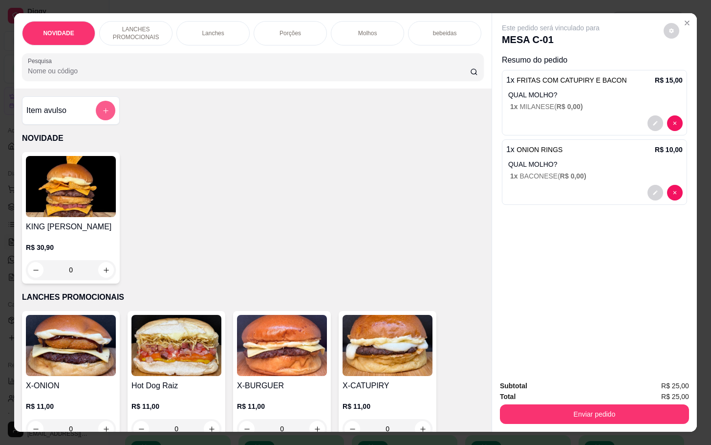
click at [102, 114] on icon "add-separate-item" at bounding box center [105, 110] width 7 height 7
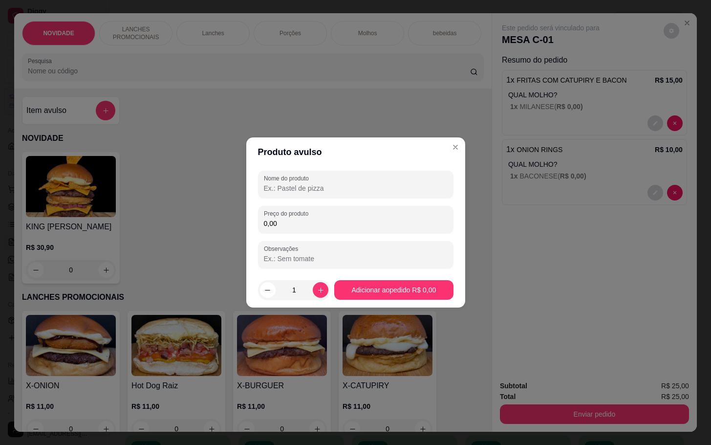
click at [319, 191] on input "Nome do produto" at bounding box center [356, 188] width 184 height 10
type input "ls"
click at [387, 222] on input "0,00" at bounding box center [356, 223] width 184 height 10
type input "8,00"
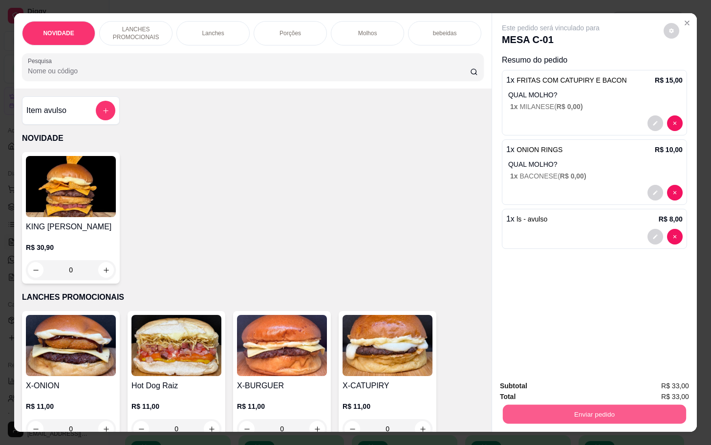
click at [580, 413] on button "Enviar pedido" at bounding box center [594, 413] width 183 height 19
click at [580, 387] on button "Não registrar e enviar pedido" at bounding box center [560, 384] width 99 height 18
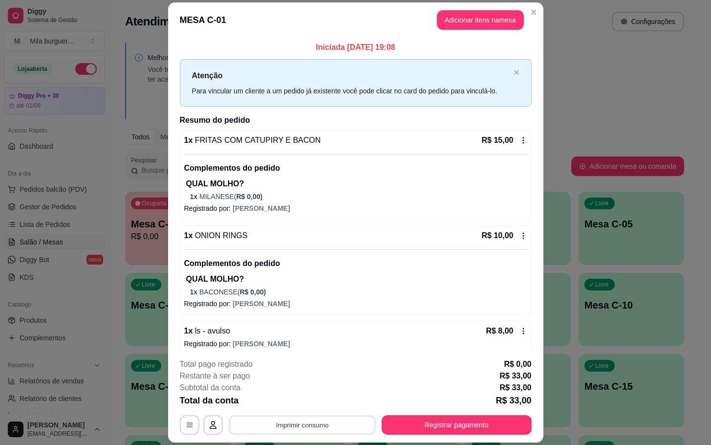
click at [295, 423] on button "Imprimir consumo" at bounding box center [302, 424] width 147 height 19
click at [295, 409] on button "IMPRESSORA" at bounding box center [299, 403] width 71 height 16
click at [295, 429] on button "Imprimir consumo" at bounding box center [302, 424] width 147 height 19
click at [280, 402] on button "IMPRESSORA" at bounding box center [299, 402] width 68 height 15
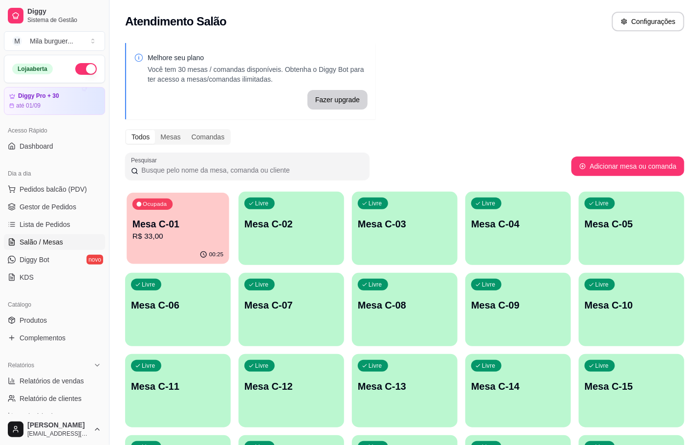
click at [154, 210] on div "Ocupada Mesa C-01 R$ 33,00" at bounding box center [178, 219] width 103 height 53
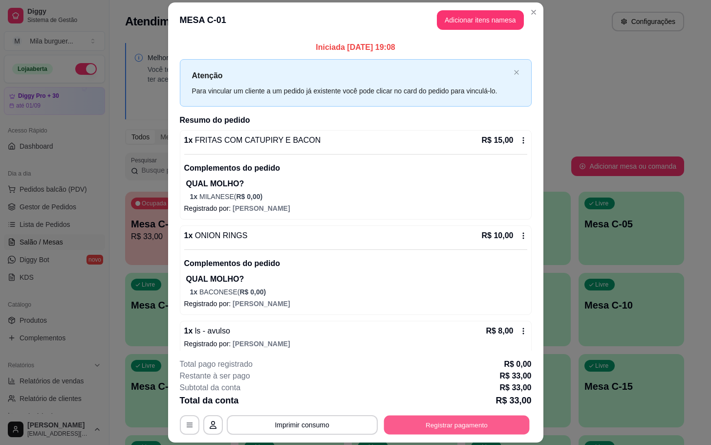
click at [408, 416] on button "Registrar pagamento" at bounding box center [457, 424] width 146 height 19
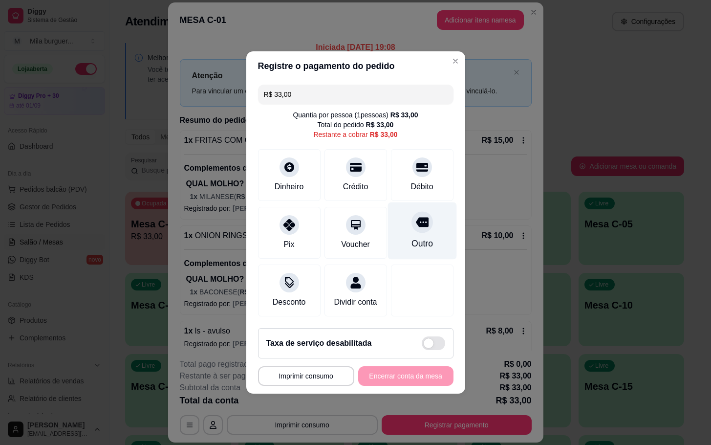
click at [391, 213] on div "Outro" at bounding box center [421, 230] width 69 height 57
type input "R$ 0,00"
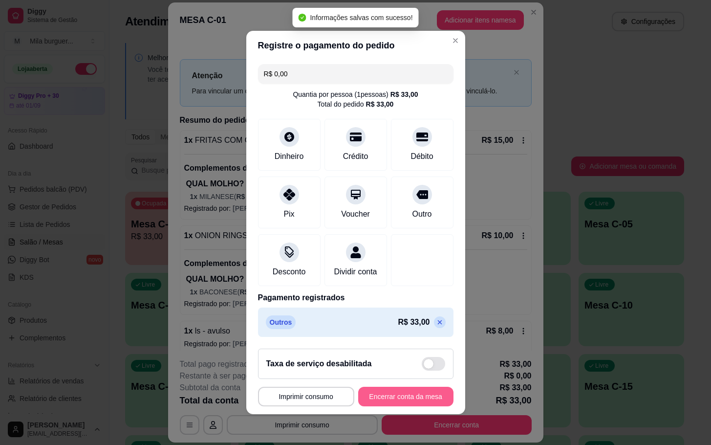
click at [402, 403] on button "Encerrar conta da mesa" at bounding box center [405, 397] width 95 height 20
